Goal: Task Accomplishment & Management: Manage account settings

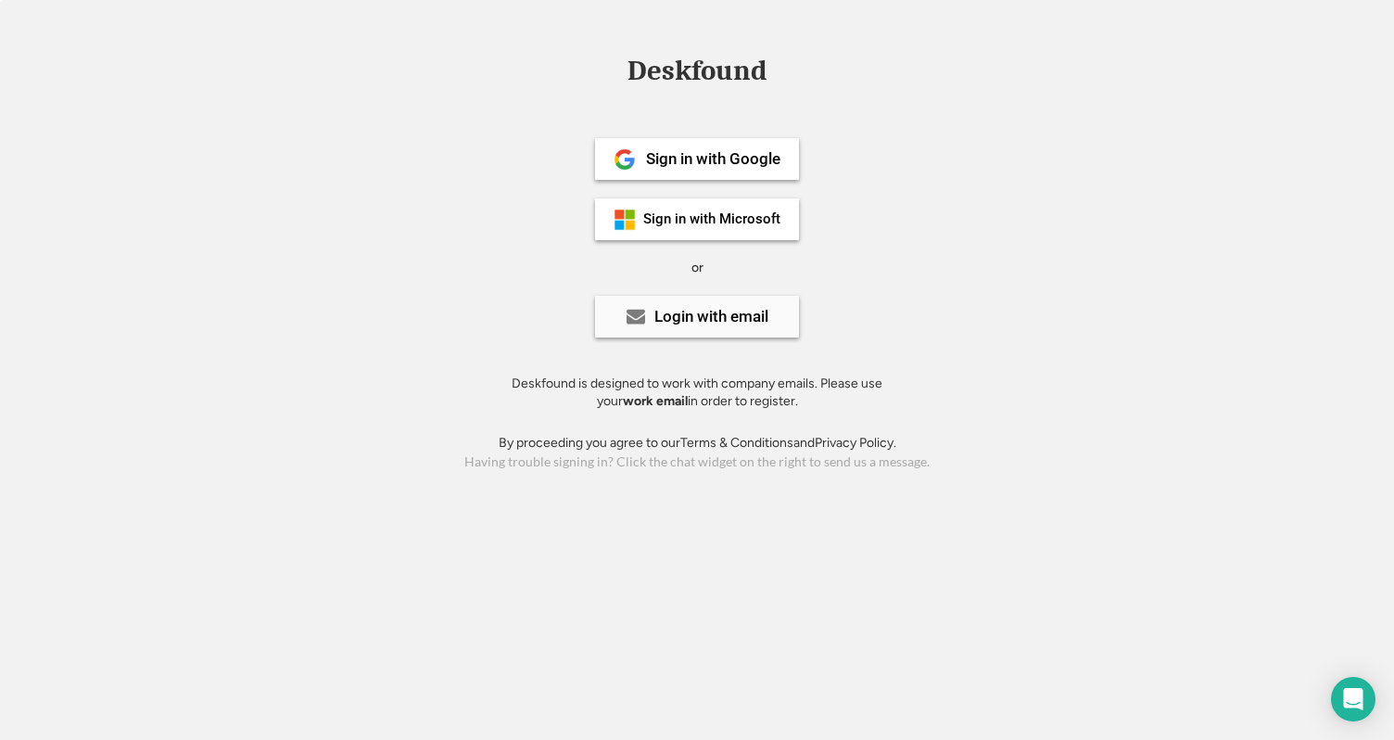
click at [690, 322] on div "Login with email" at bounding box center [711, 317] width 114 height 16
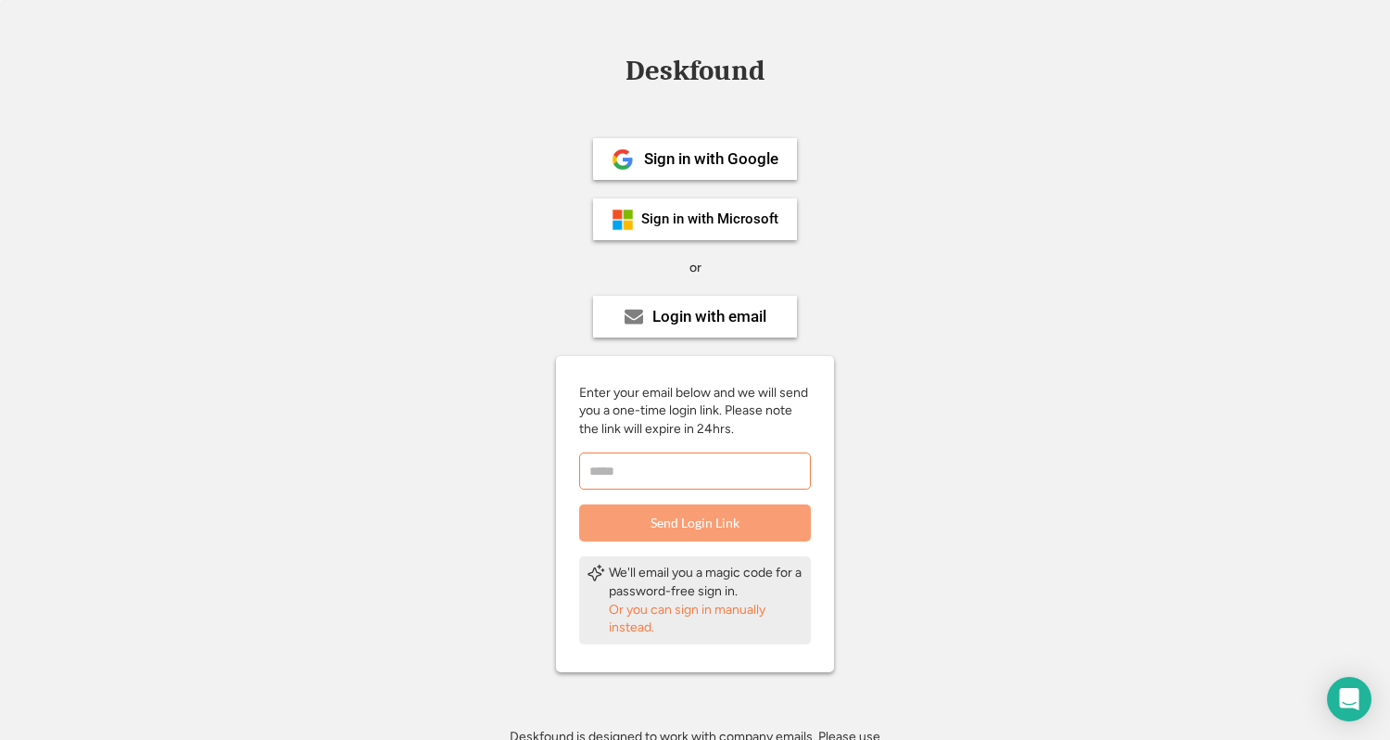
click at [652, 472] on input "email" at bounding box center [695, 470] width 232 height 37
click at [829, 130] on div "Sign in with Google Sign in with Microsoft or Login with email Enter your email…" at bounding box center [695, 444] width 417 height 686
click at [1100, 507] on div "Deskfound Sign in with Google Sign in with Microsoft or Login with email Enter …" at bounding box center [695, 443] width 1390 height 772
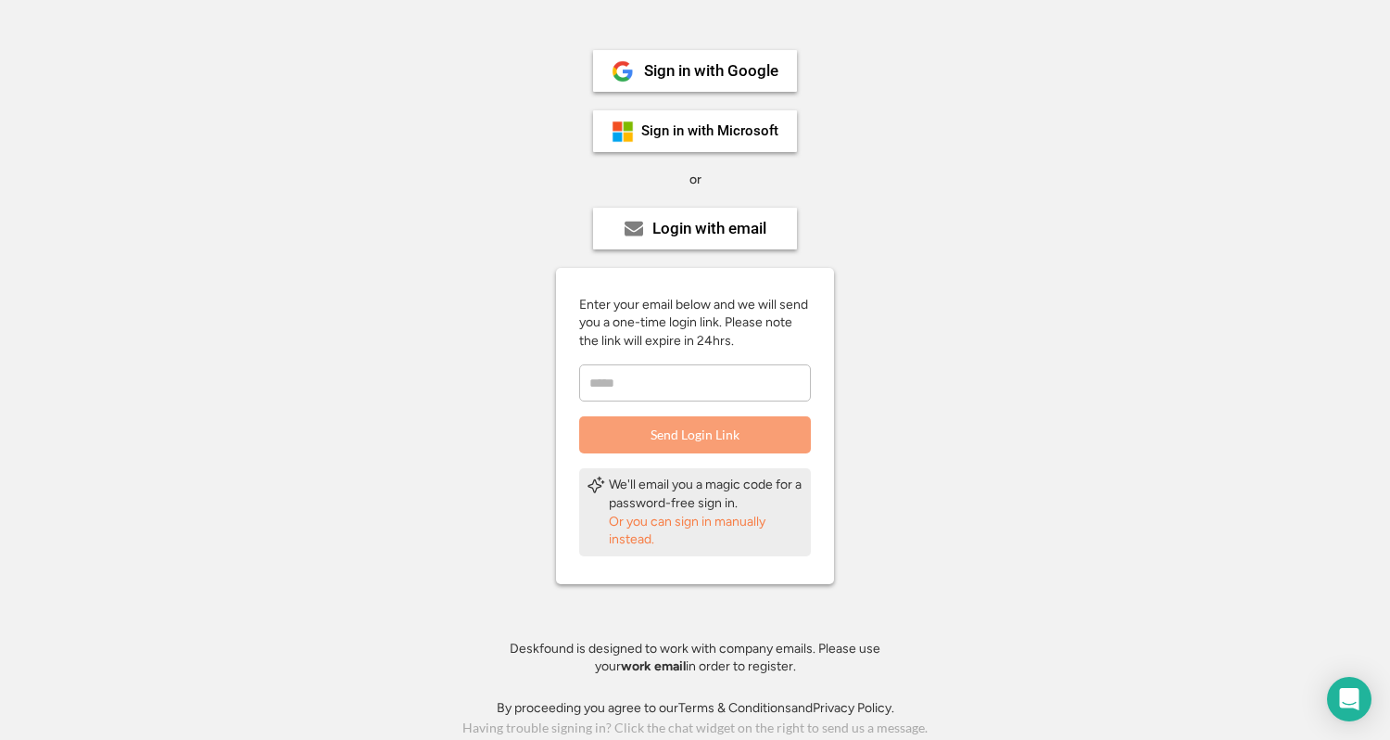
click at [675, 390] on input "email" at bounding box center [695, 382] width 232 height 37
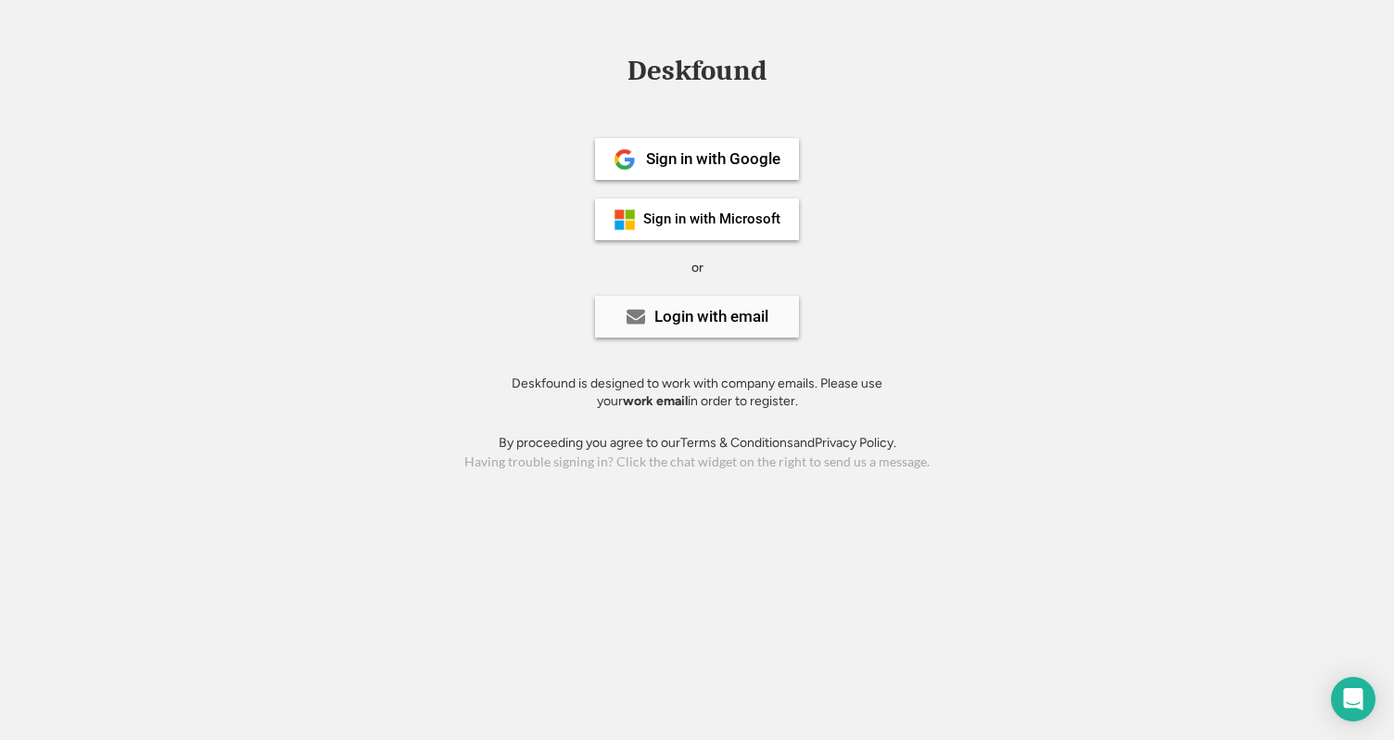
click at [656, 322] on div "Login with email" at bounding box center [711, 317] width 114 height 16
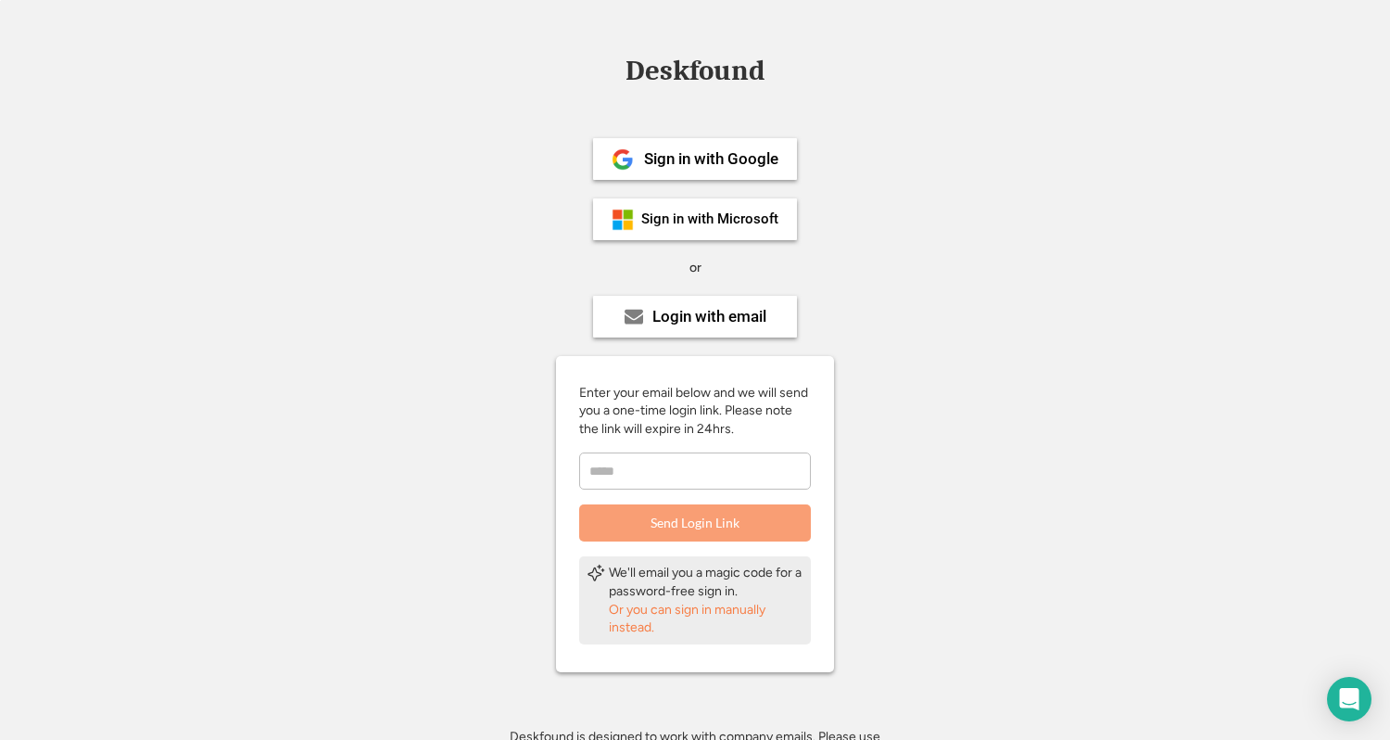
click at [640, 469] on input "email" at bounding box center [695, 470] width 232 height 37
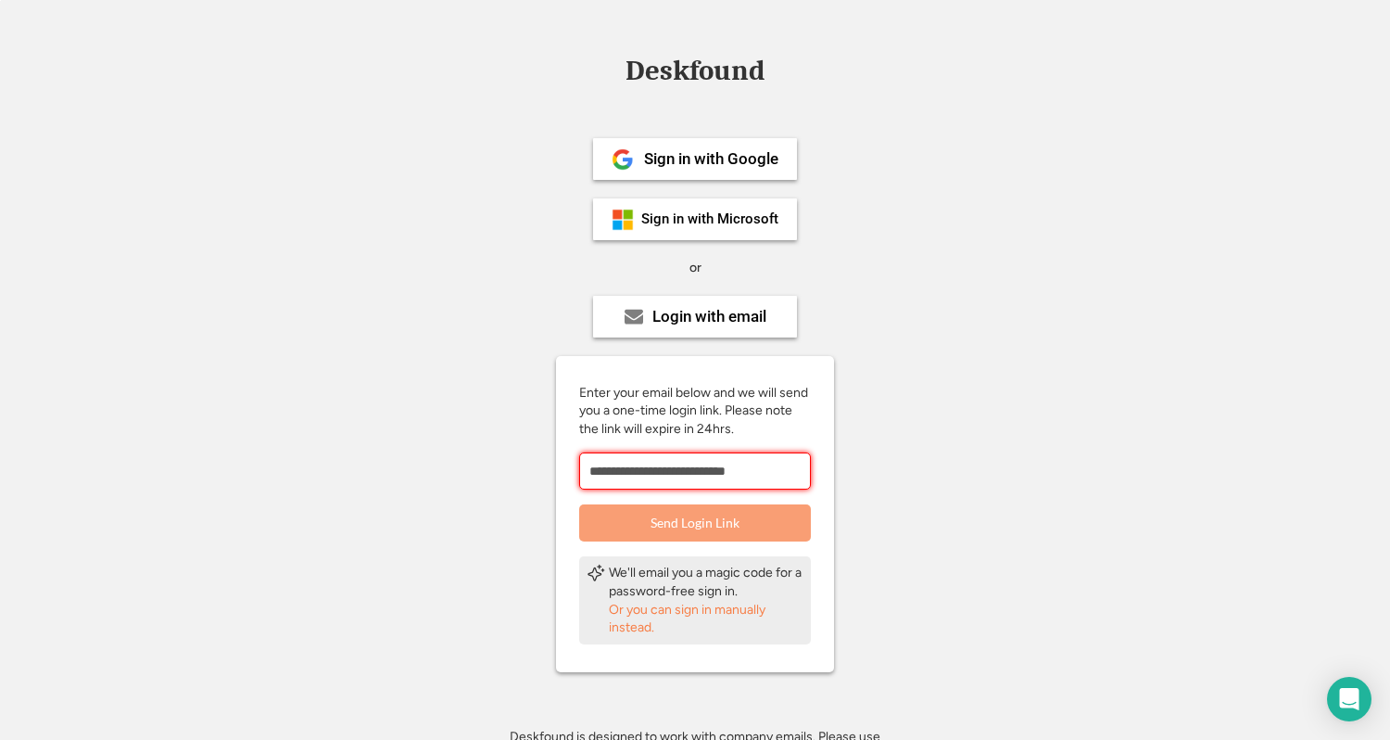
type input "**********"
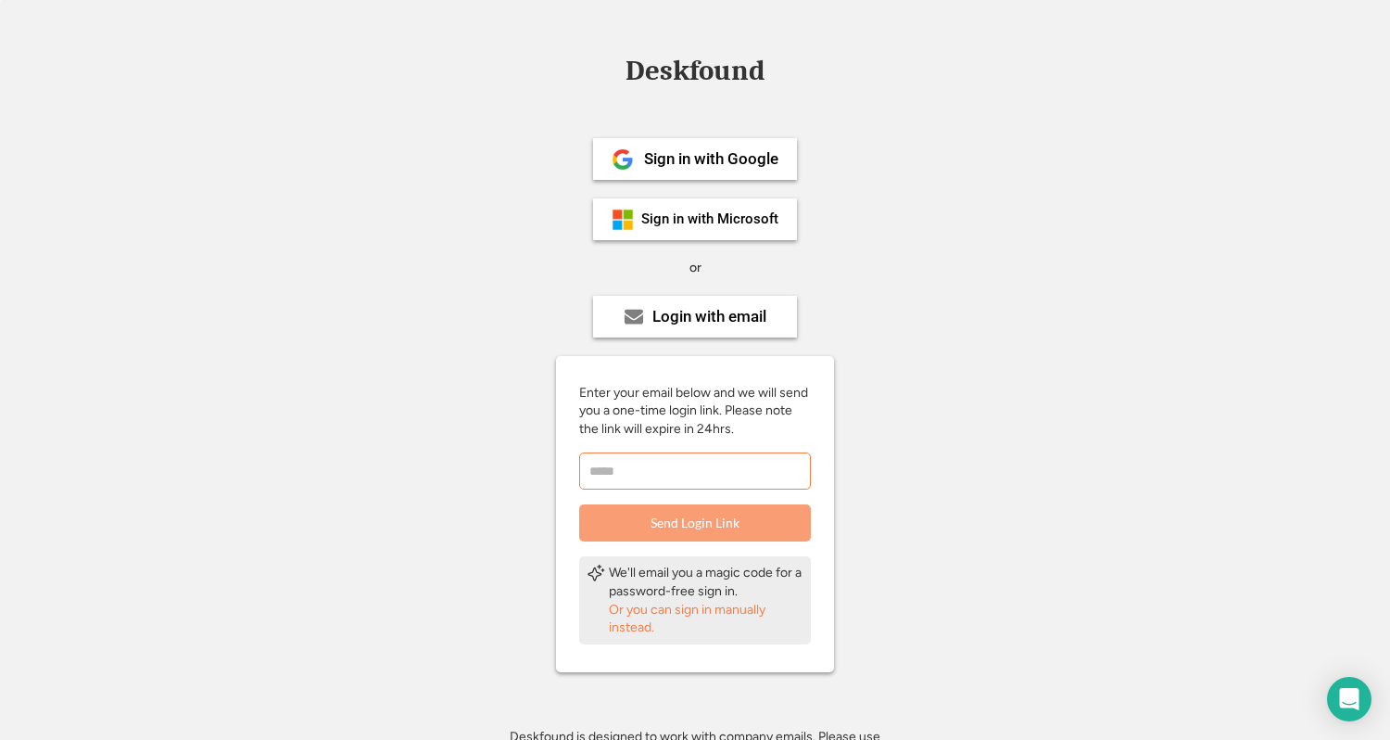
click at [653, 467] on input "email" at bounding box center [695, 470] width 232 height 37
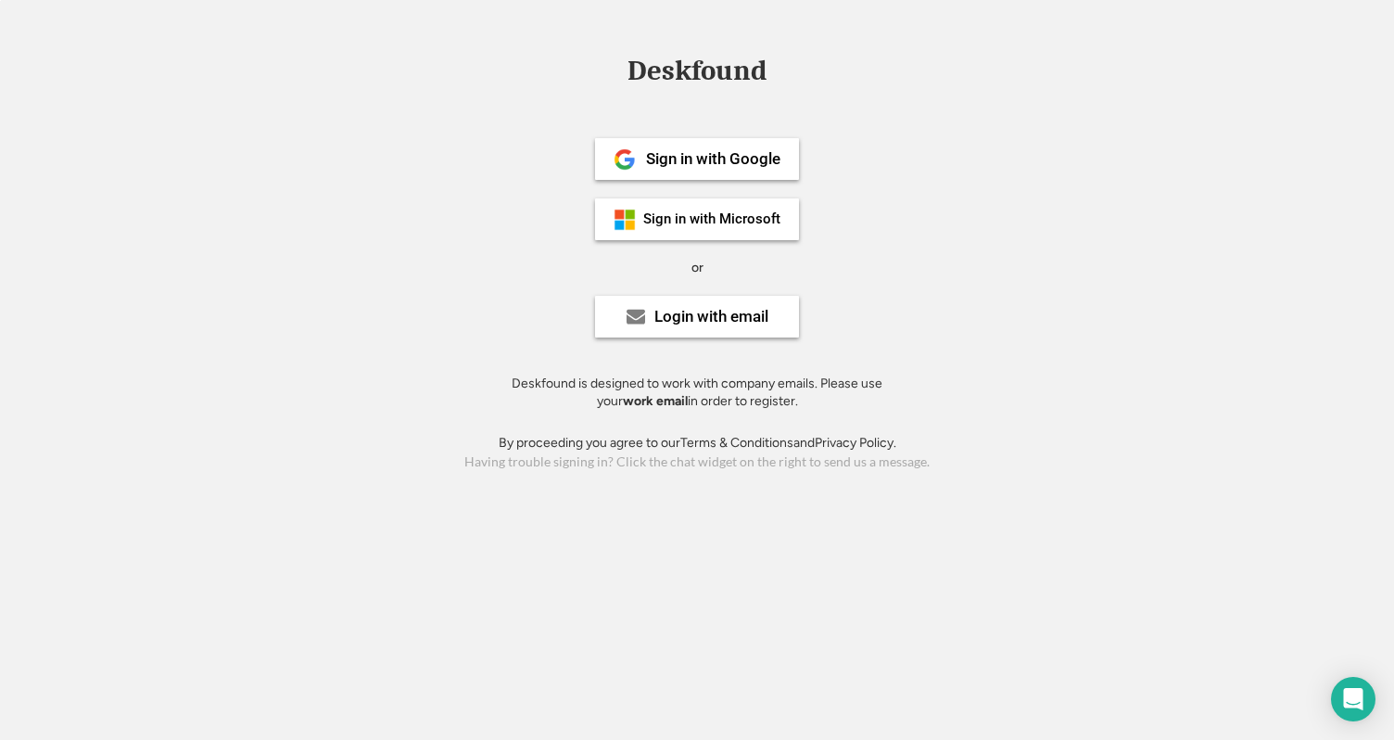
click at [944, 201] on div "Deskfound Sign in with Google Sign in with Microsoft or Login with email Deskfo…" at bounding box center [697, 266] width 1394 height 418
click at [1088, 414] on div "Deskfound Sign in with Google Sign in with Microsoft or Login with email Deskfo…" at bounding box center [697, 266] width 1394 height 418
